Goal: Task Accomplishment & Management: Complete application form

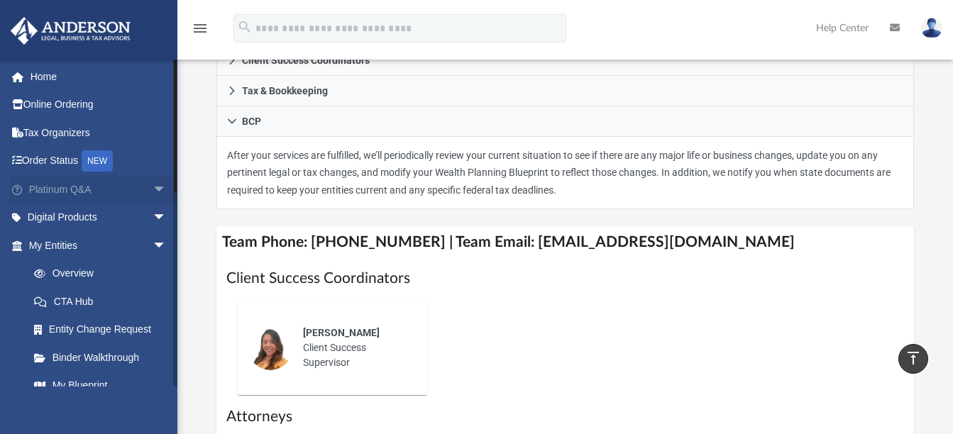
click at [154, 187] on span "arrow_drop_down" at bounding box center [167, 189] width 28 height 29
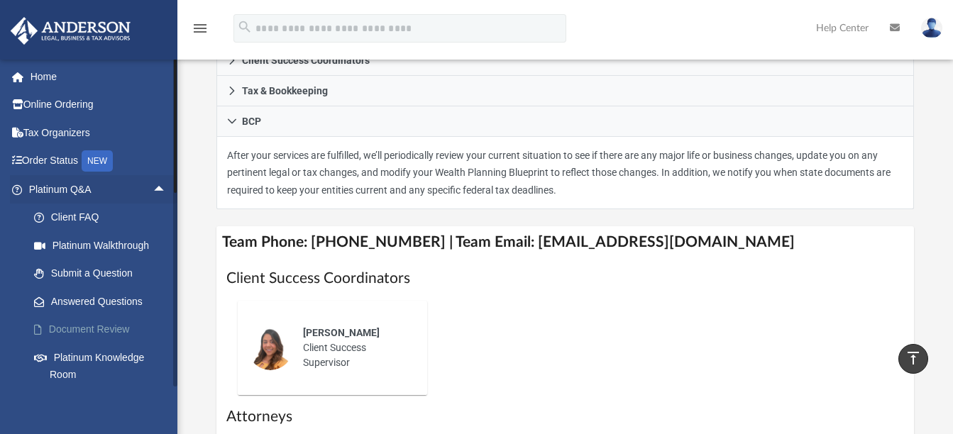
click at [105, 331] on link "Document Review" at bounding box center [104, 330] width 168 height 28
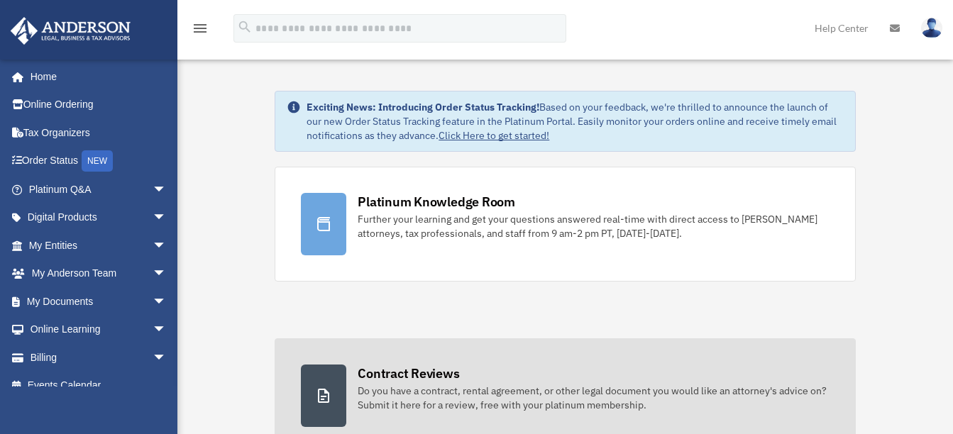
click at [331, 397] on icon at bounding box center [323, 395] width 17 height 17
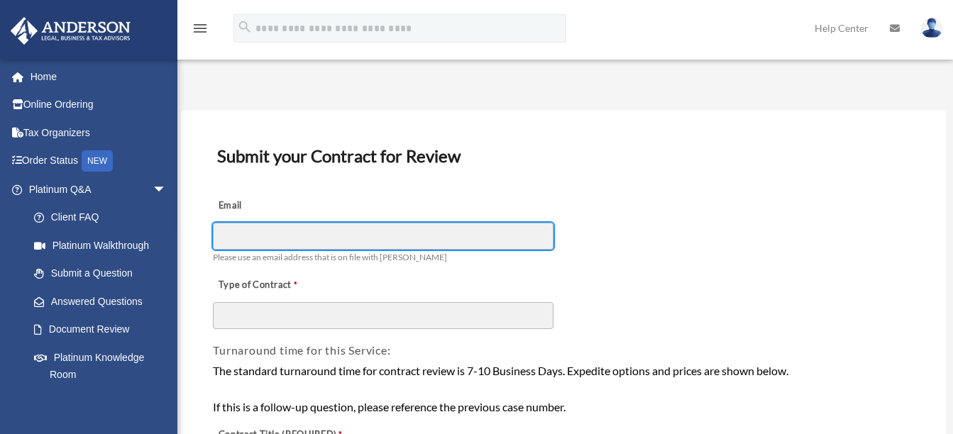
click at [358, 229] on input "Email" at bounding box center [383, 236] width 341 height 27
type input "**********"
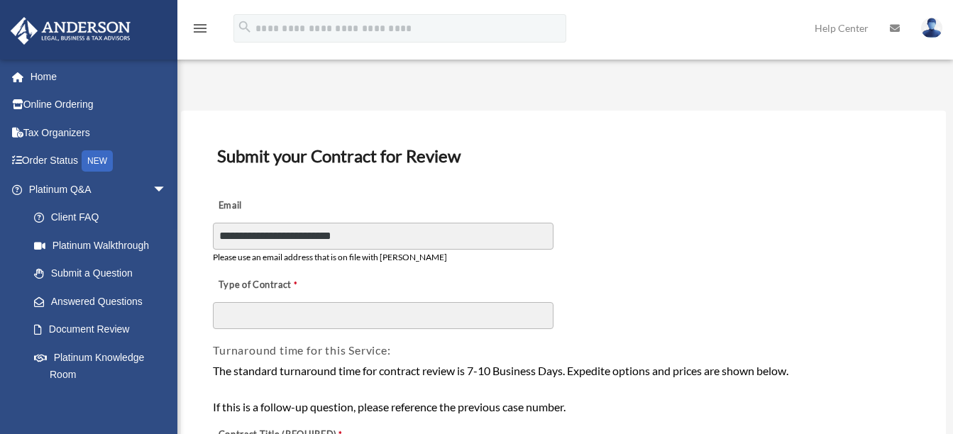
click at [361, 297] on div "Type of Contract" at bounding box center [563, 299] width 704 height 63
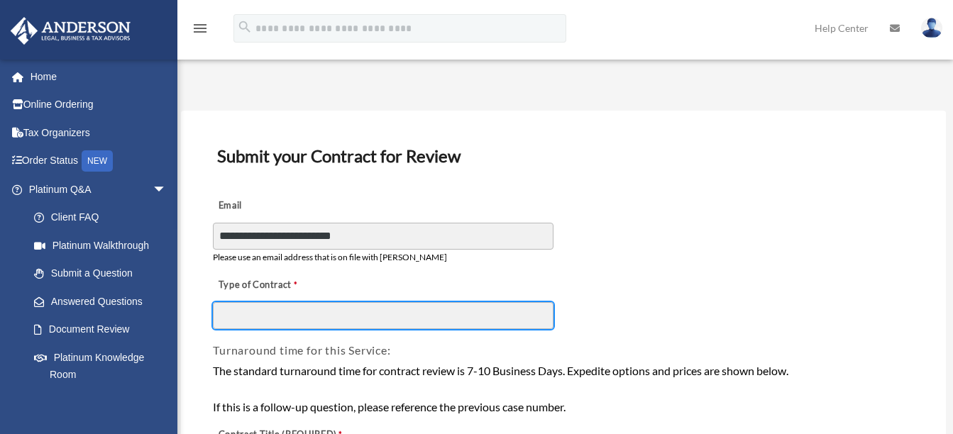
click at [361, 308] on input "Type of Contract" at bounding box center [383, 315] width 341 height 27
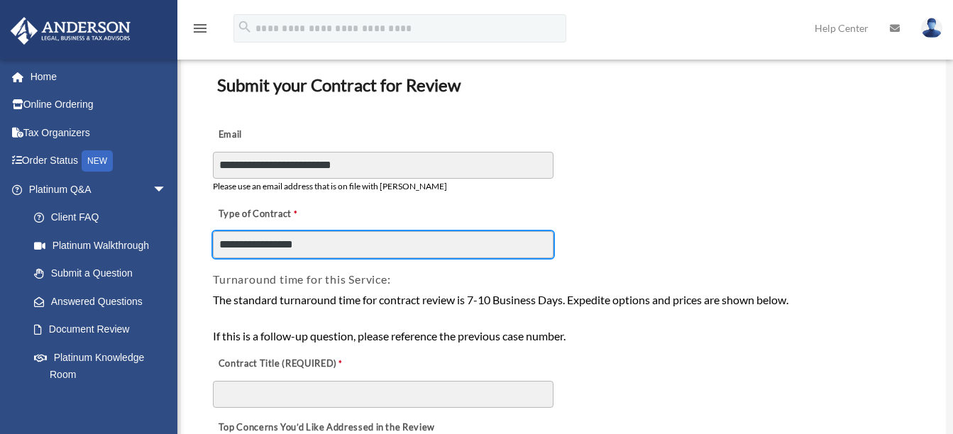
scroll to position [213, 0]
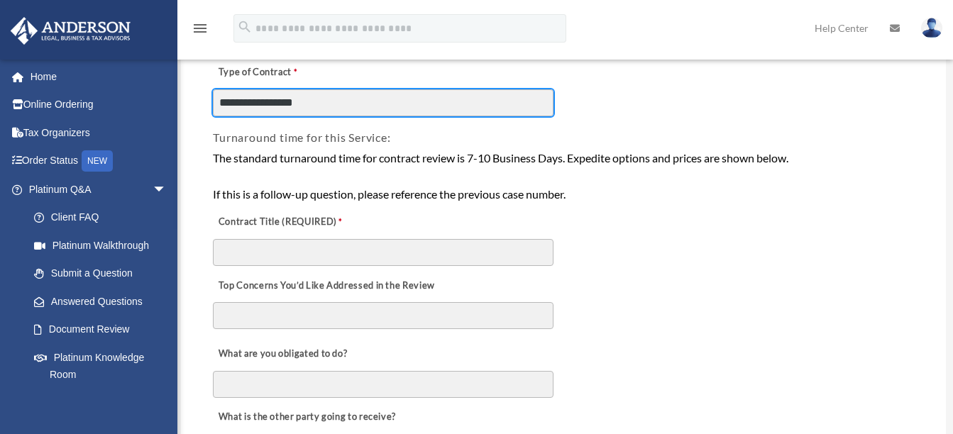
type input "**********"
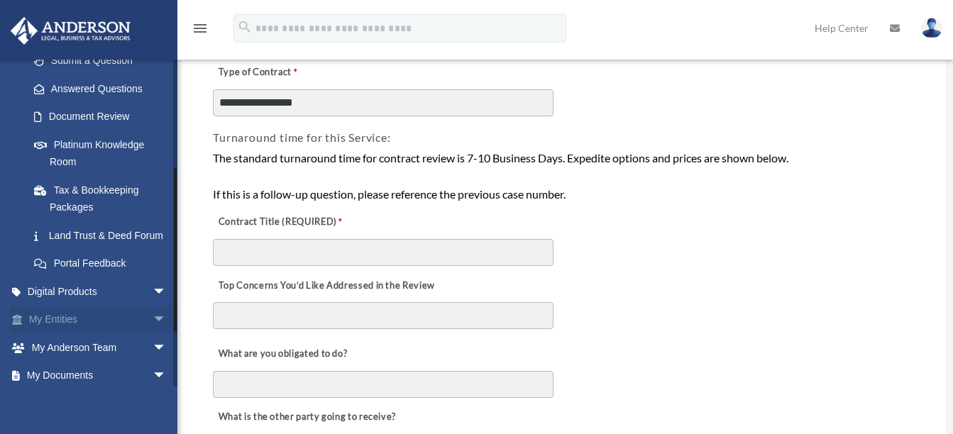
click at [153, 330] on span "arrow_drop_down" at bounding box center [167, 320] width 28 height 29
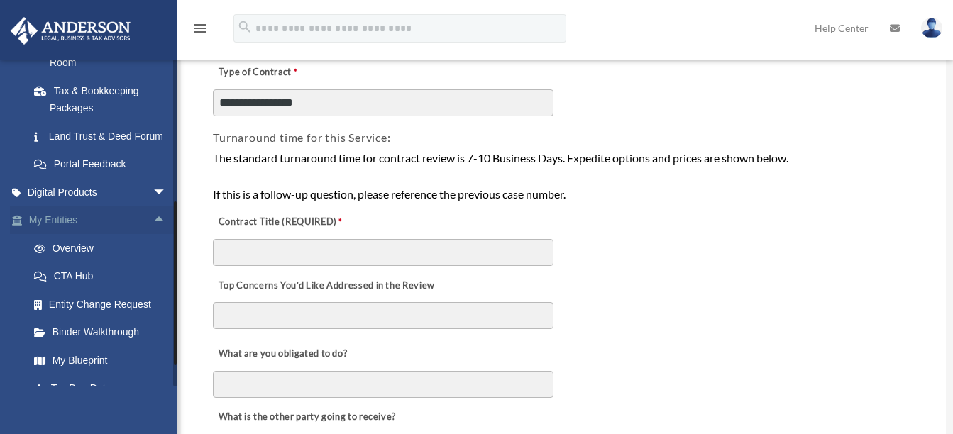
scroll to position [426, 0]
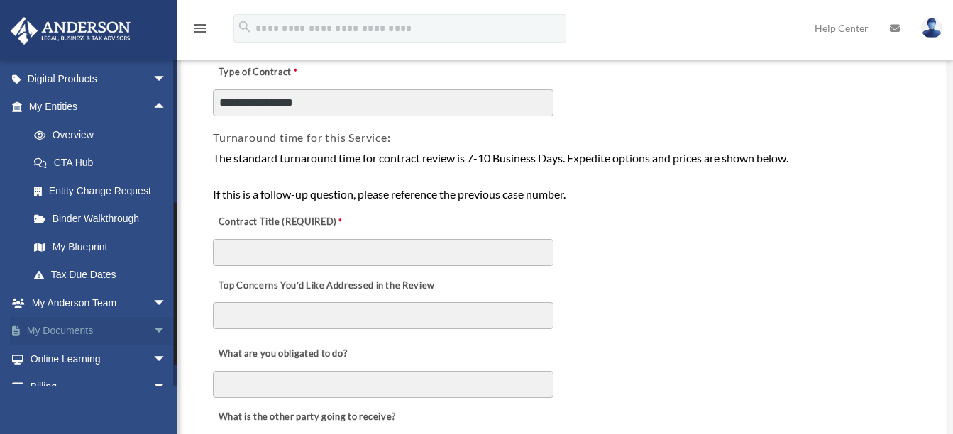
click at [153, 341] on span "arrow_drop_down" at bounding box center [167, 331] width 28 height 29
click at [90, 346] on link "My Documents arrow_drop_up" at bounding box center [99, 331] width 178 height 28
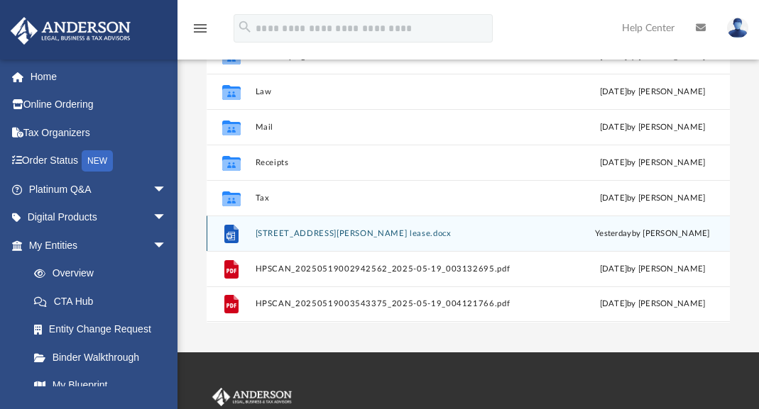
scroll to position [312, 512]
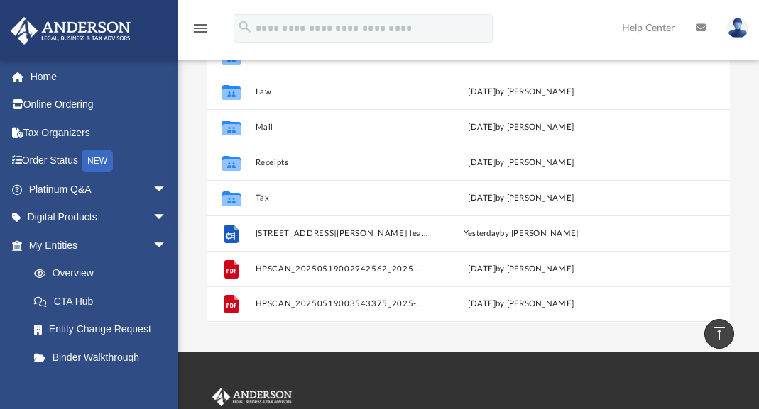
click at [742, 25] on img at bounding box center [737, 28] width 21 height 21
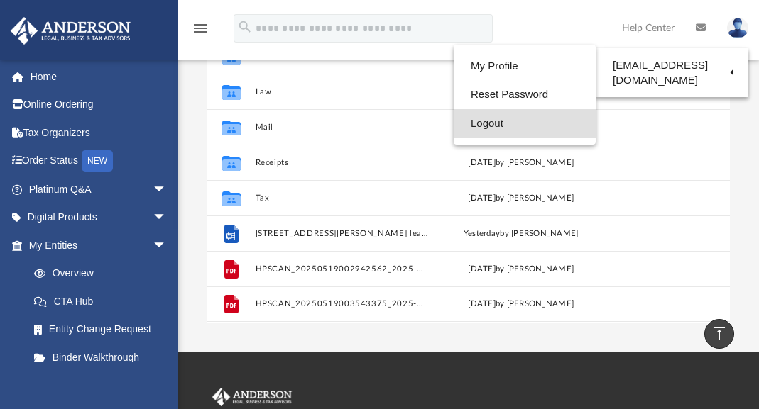
click at [496, 124] on link "Logout" at bounding box center [524, 123] width 142 height 29
